Goal: Use online tool/utility: Use online tool/utility

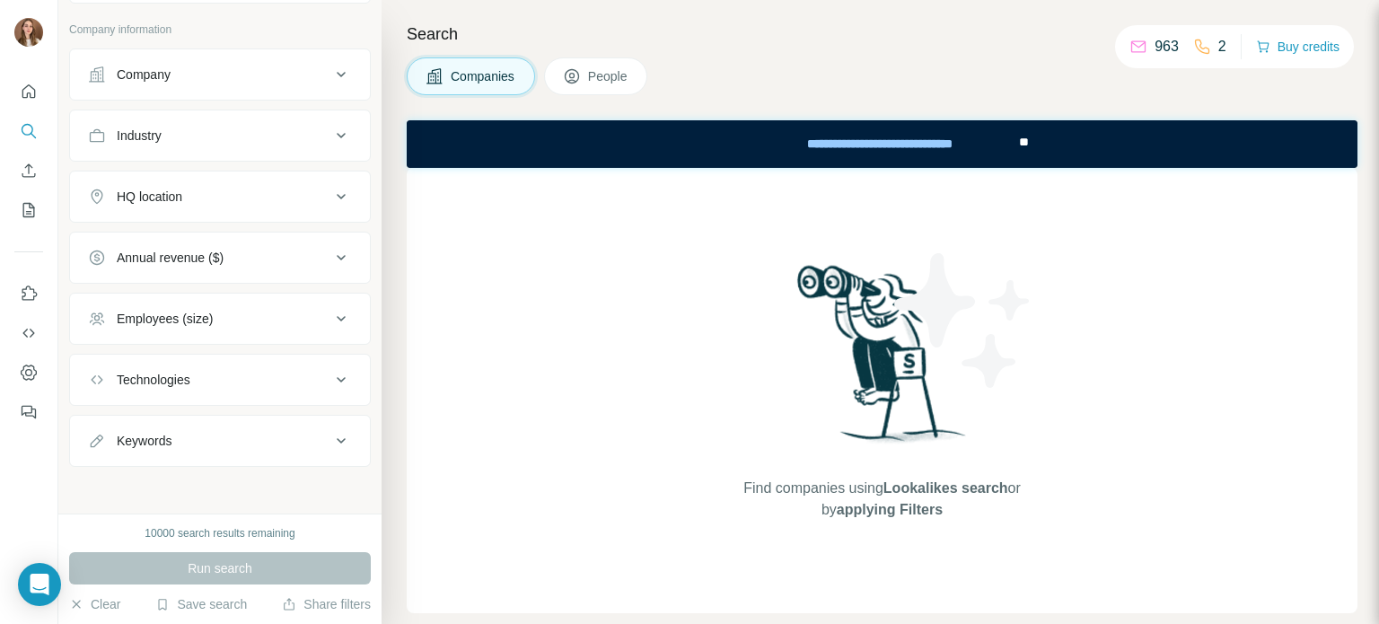
click at [136, 432] on div "Keywords" at bounding box center [144, 441] width 55 height 18
click at [173, 485] on input "text" at bounding box center [202, 486] width 228 height 32
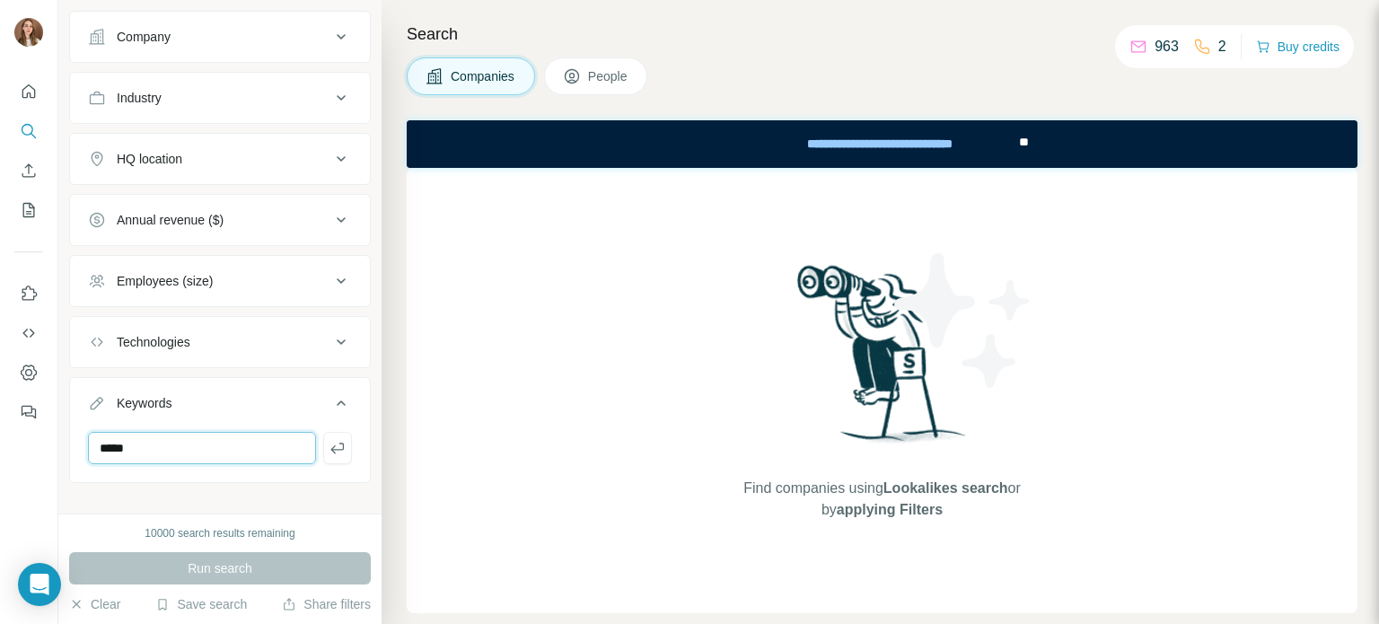
scroll to position [149, 0]
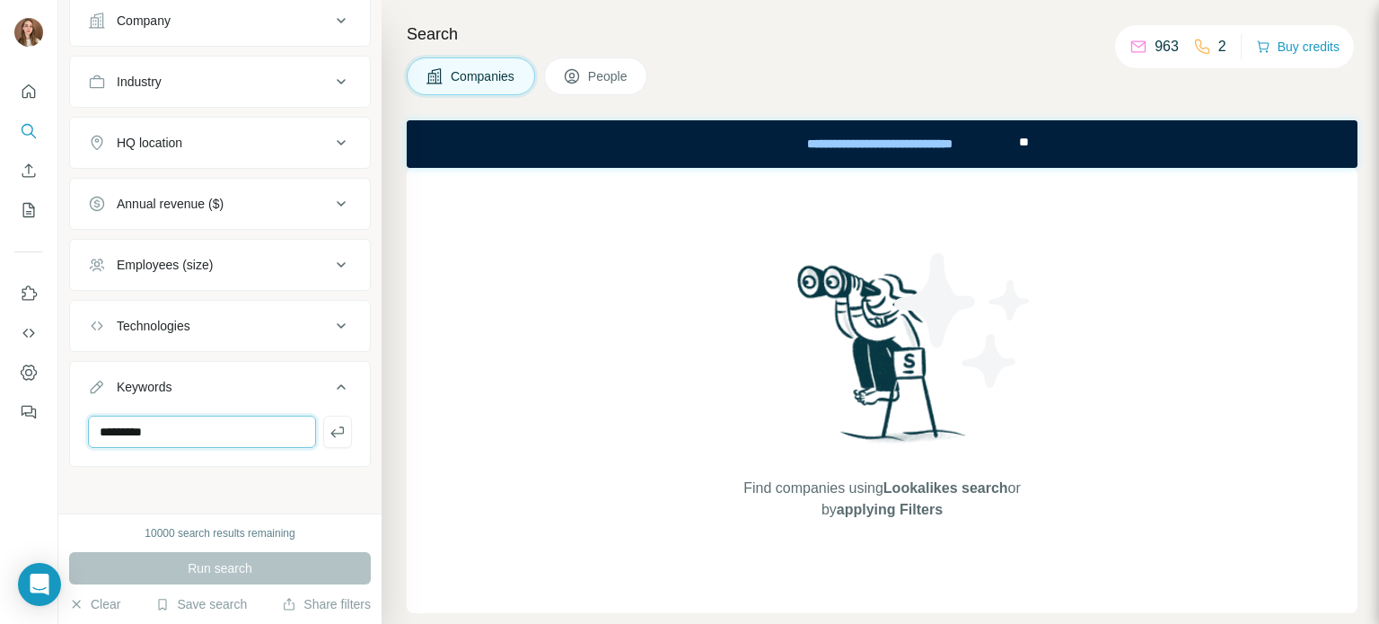
type input "*********"
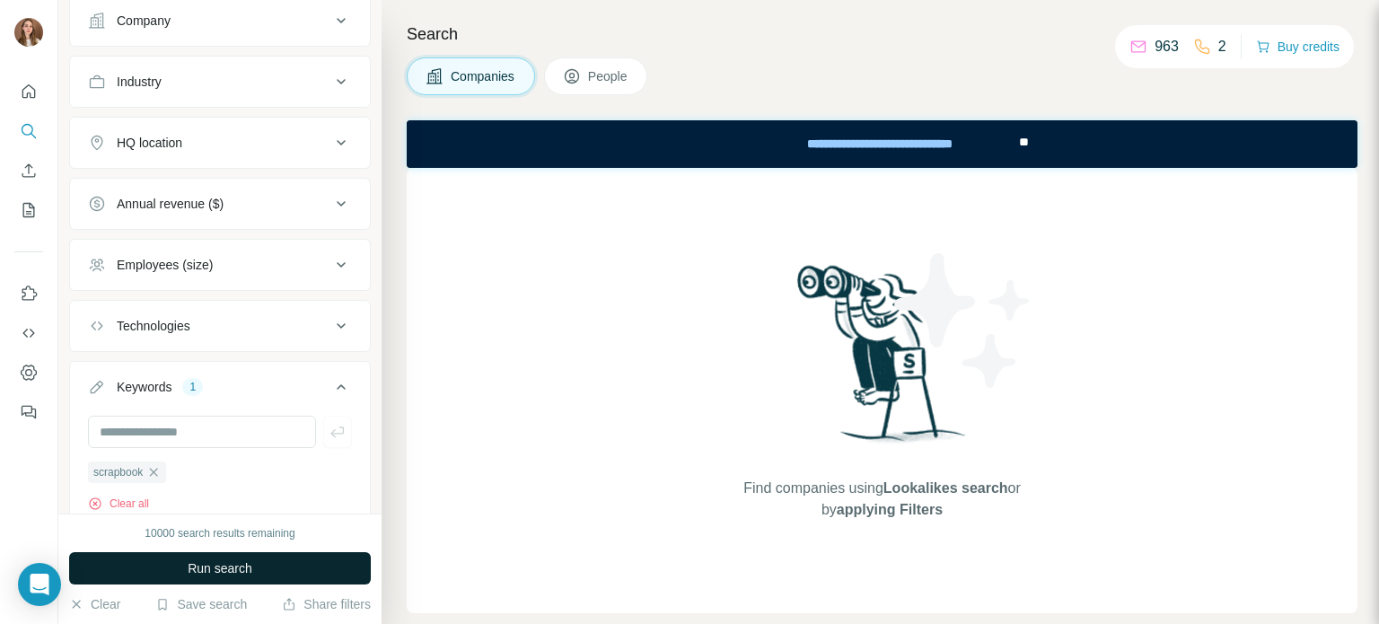
click at [167, 571] on button "Run search" at bounding box center [220, 568] width 302 height 32
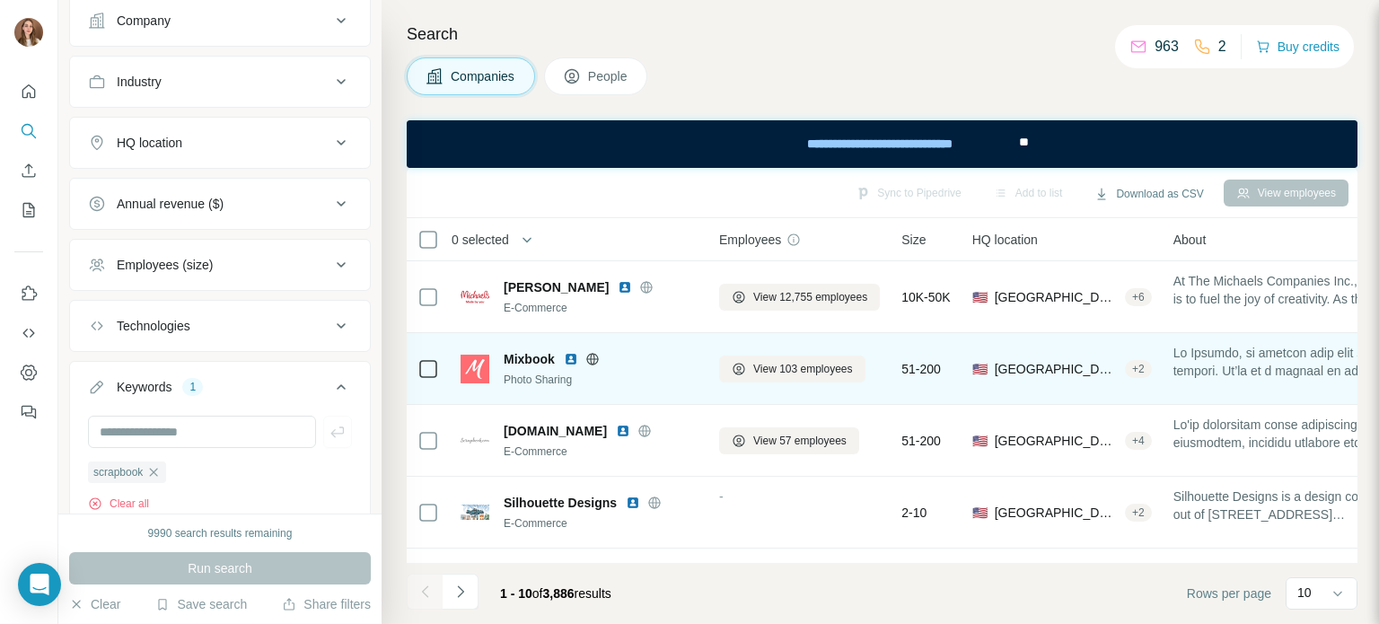
click at [588, 356] on icon at bounding box center [592, 359] width 12 height 12
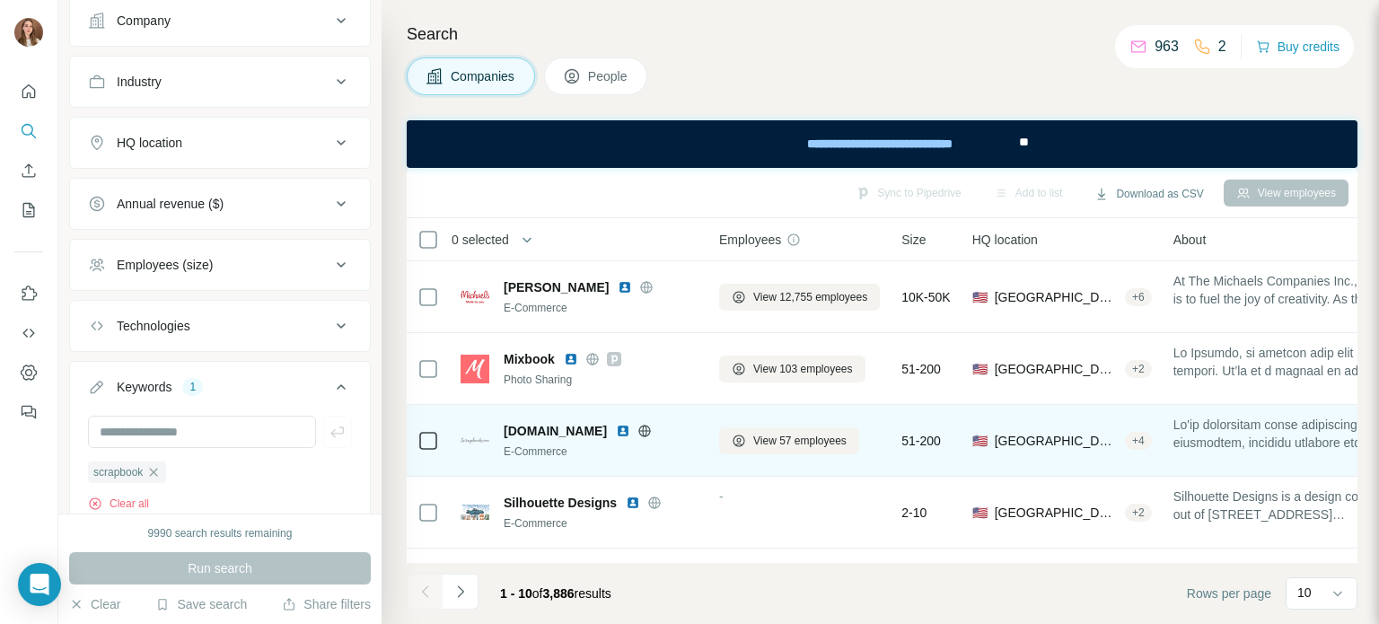
click at [637, 426] on icon at bounding box center [644, 431] width 14 height 14
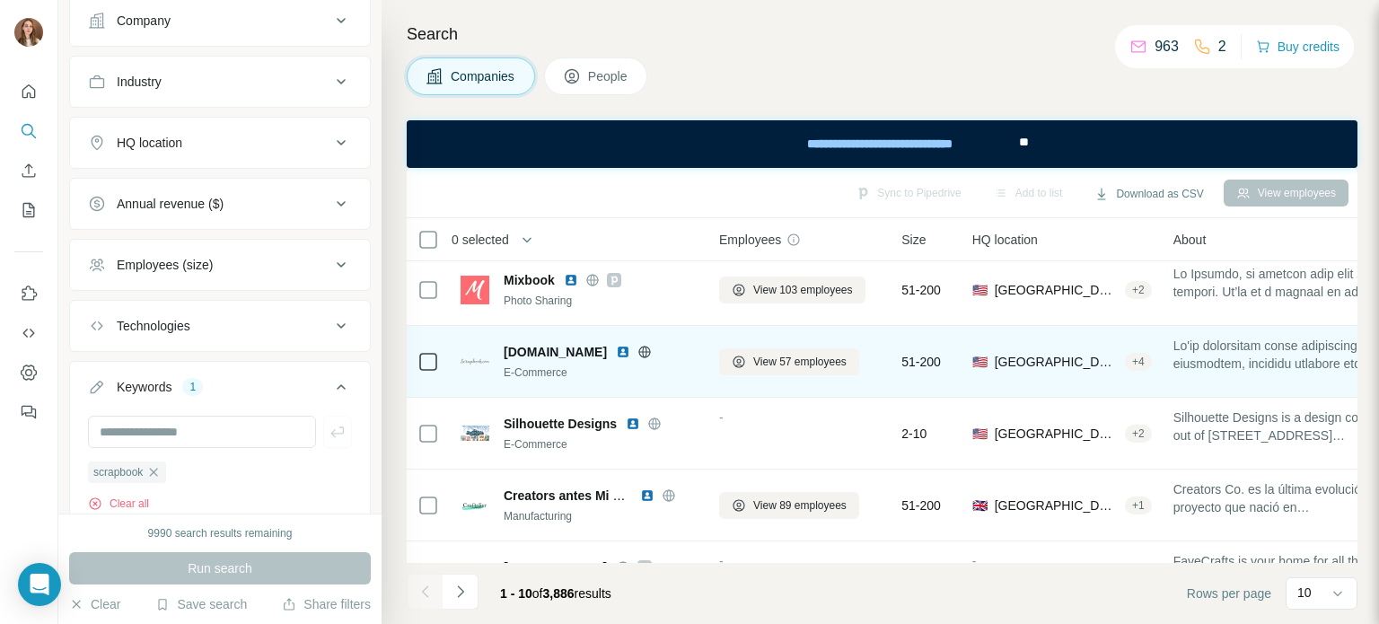
scroll to position [90, 0]
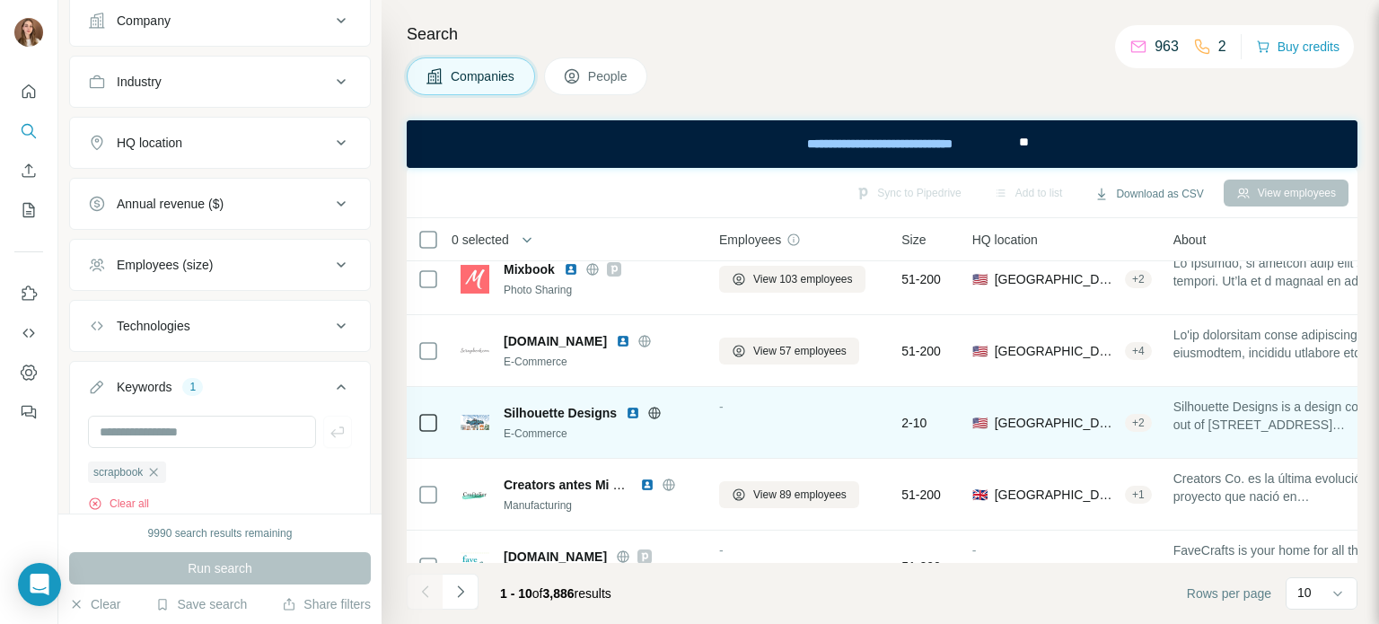
click at [656, 413] on icon at bounding box center [654, 413] width 14 height 14
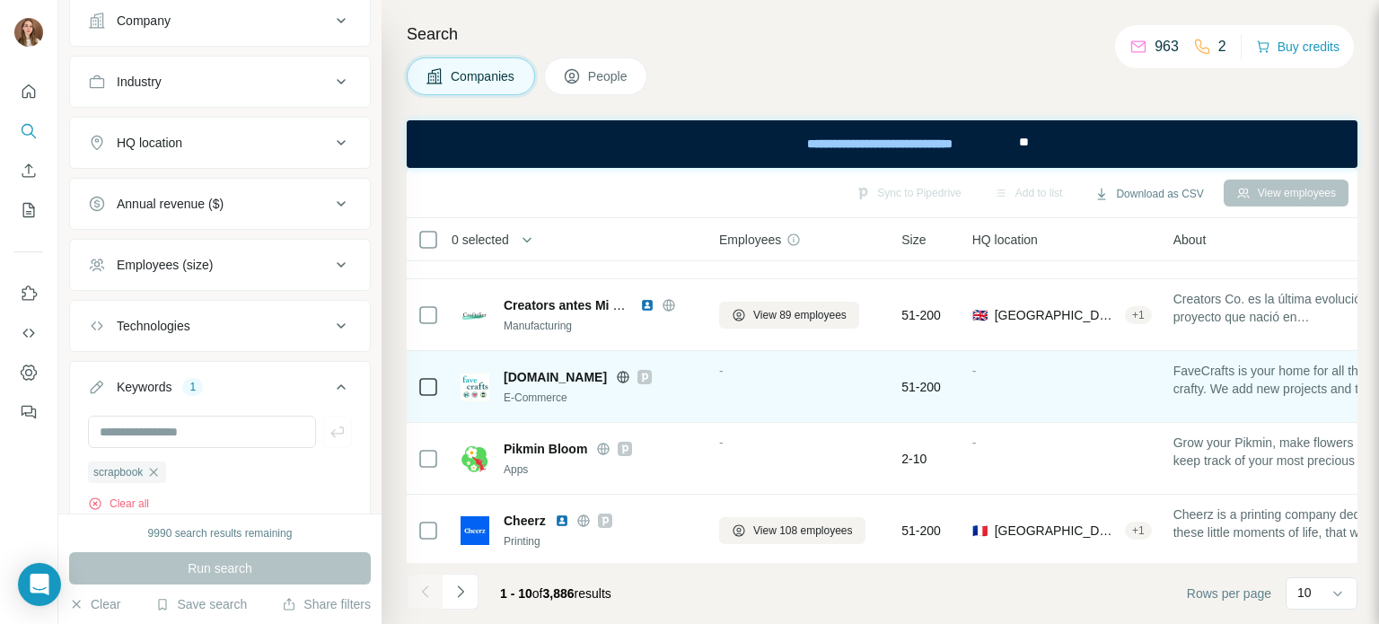
scroll to position [359, 0]
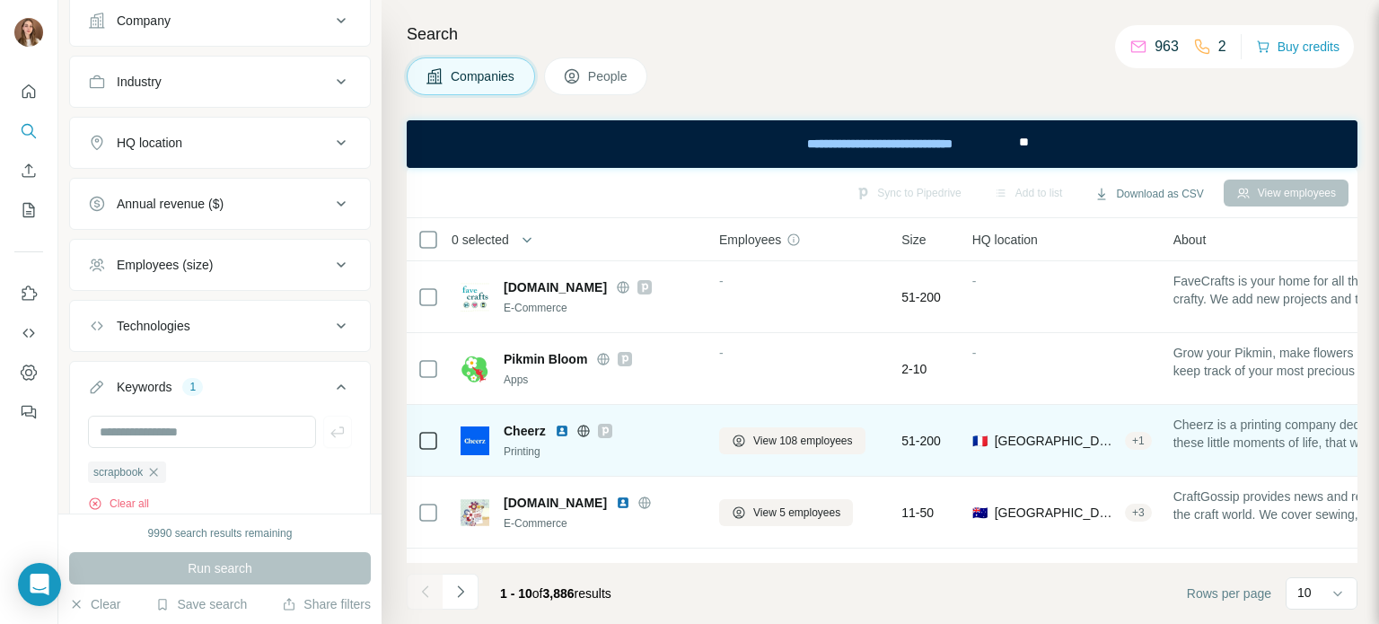
click at [584, 434] on icon at bounding box center [583, 431] width 14 height 14
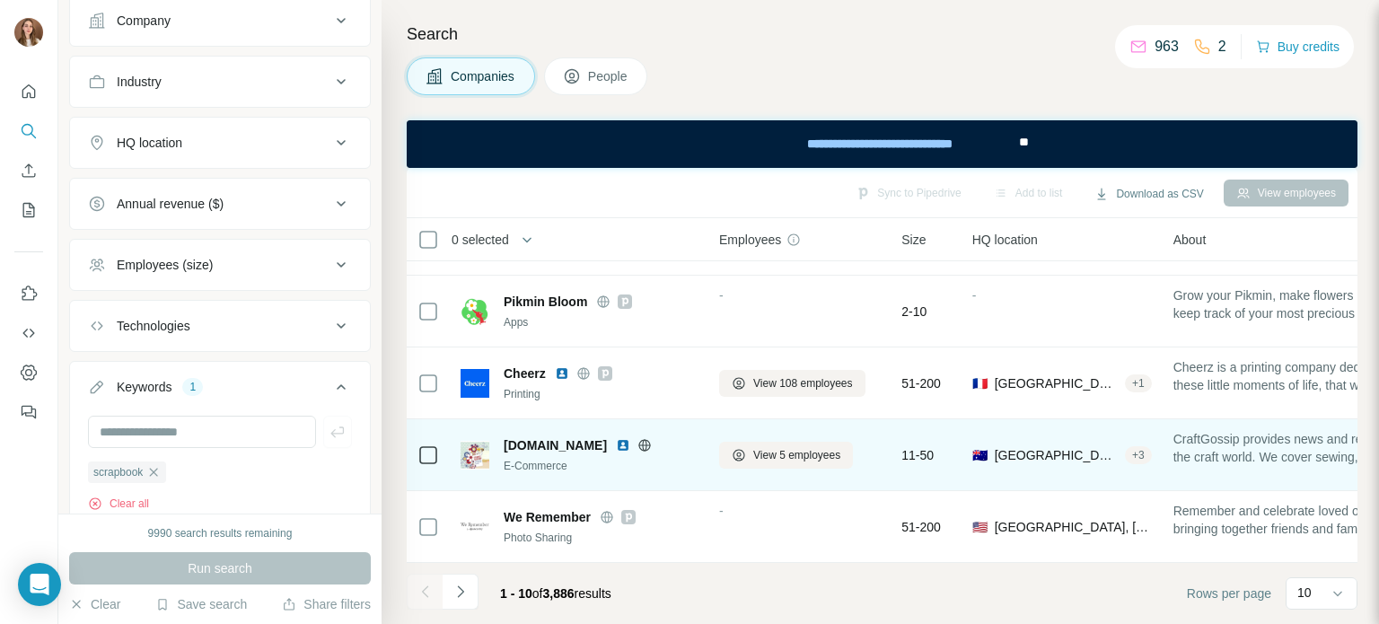
scroll to position [425, 0]
